Goal: Information Seeking & Learning: Learn about a topic

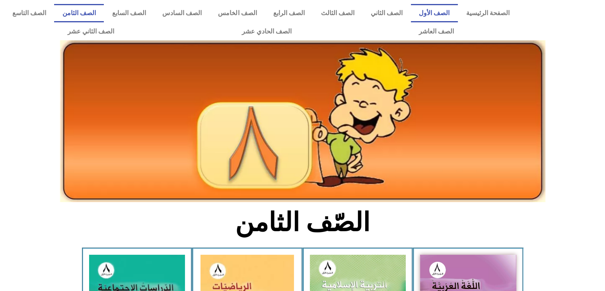
click at [446, 13] on link "الصف الأول" at bounding box center [434, 13] width 47 height 18
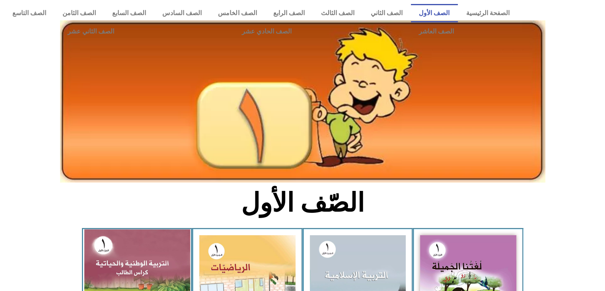
click at [152, 258] on img at bounding box center [137, 293] width 106 height 129
